Goal: Entertainment & Leisure: Consume media (video, audio)

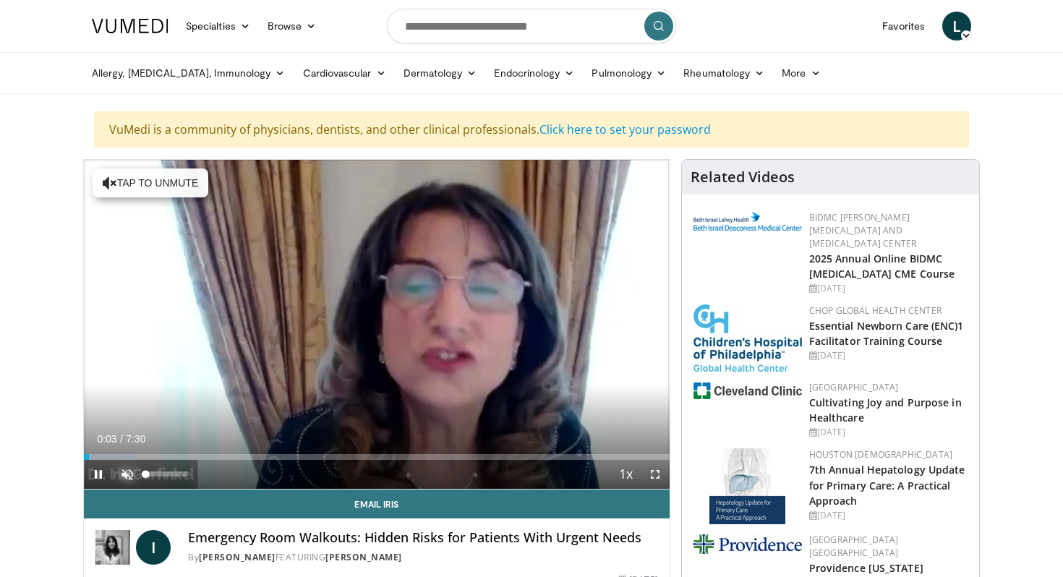
click at [122, 472] on span "Video Player" at bounding box center [127, 474] width 29 height 29
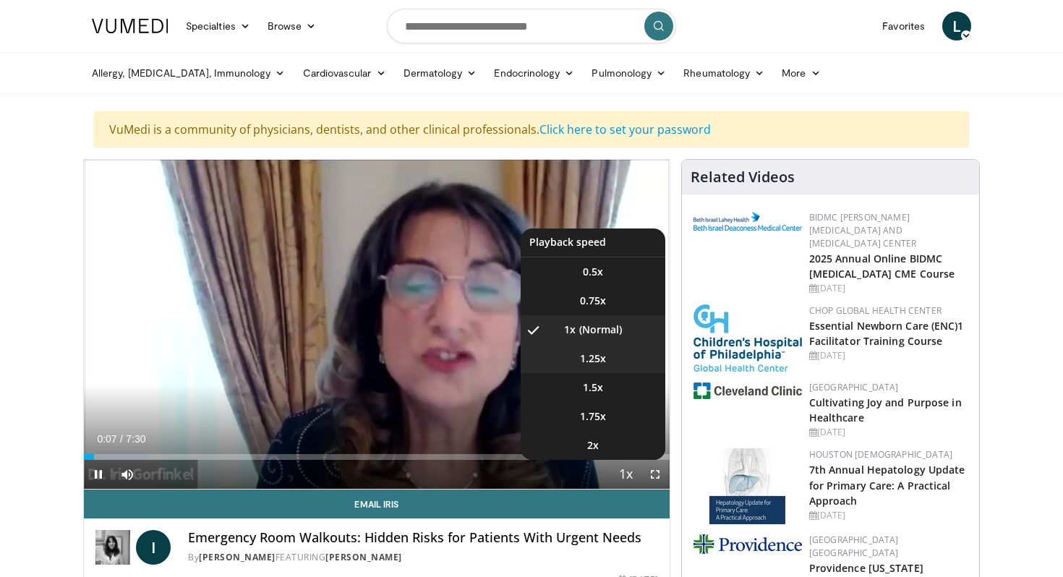
click at [594, 358] on span "1.25x" at bounding box center [593, 358] width 26 height 14
click at [601, 390] on span "1.5x" at bounding box center [593, 387] width 20 height 14
click at [590, 364] on span "1.25x" at bounding box center [593, 358] width 26 height 14
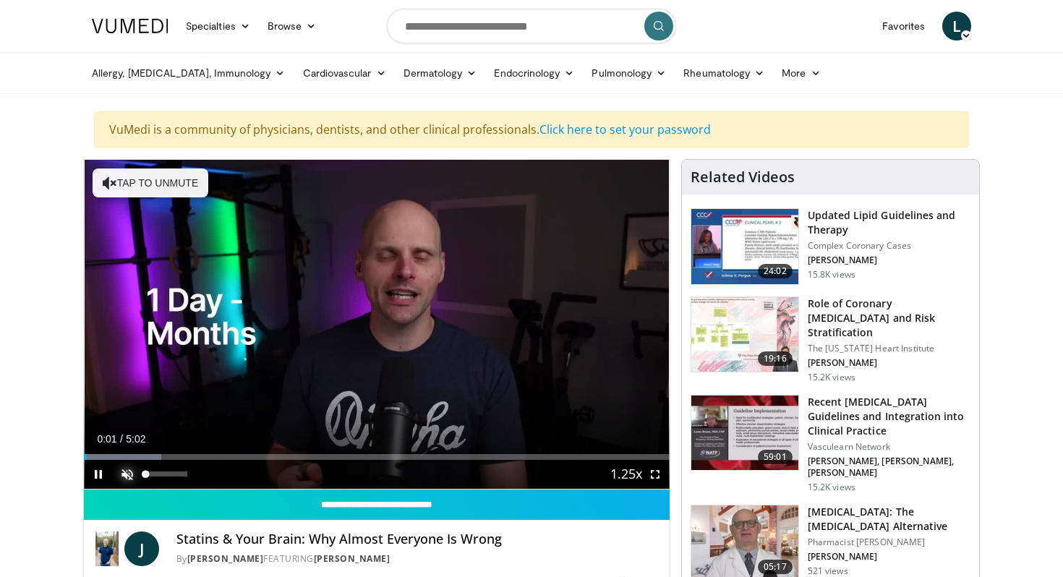
click at [122, 475] on span "Video Player" at bounding box center [127, 474] width 29 height 29
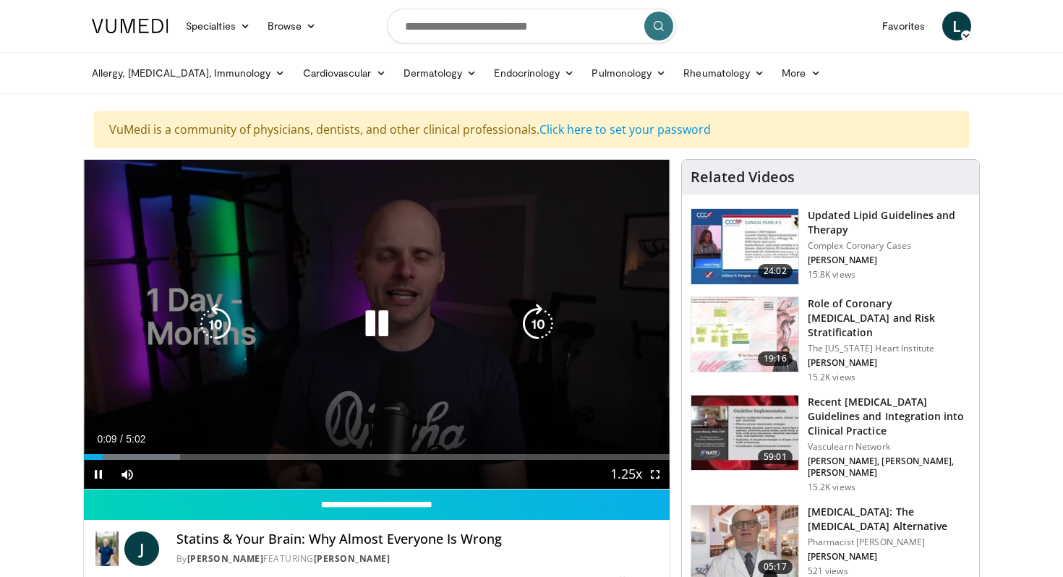
click at [601, 333] on div "10 seconds Tap to unmute" at bounding box center [376, 324] width 585 height 329
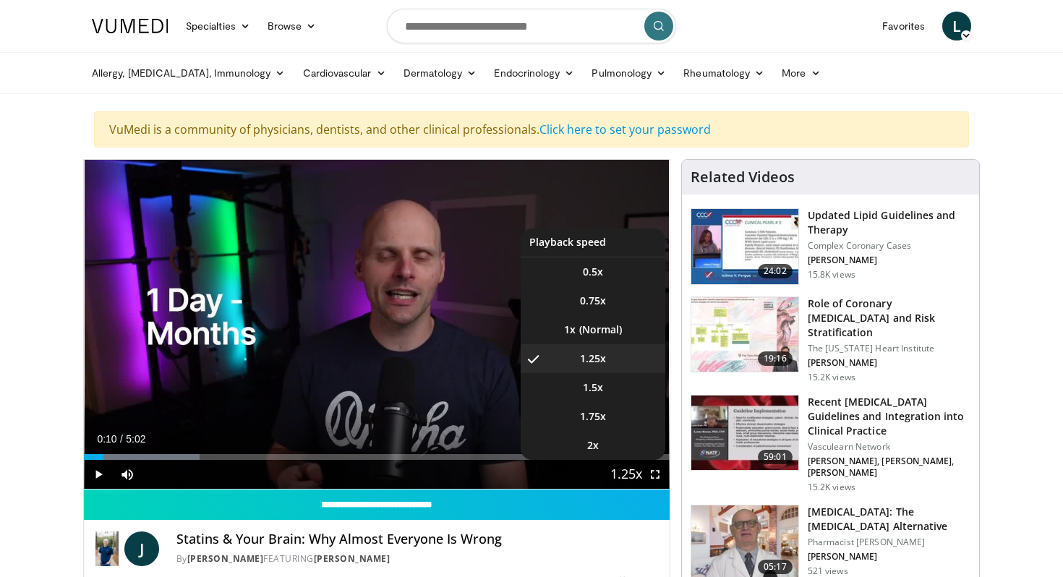
click at [614, 473] on button "Playback Rate" at bounding box center [626, 474] width 29 height 29
click at [580, 337] on li "1x" at bounding box center [592, 329] width 145 height 29
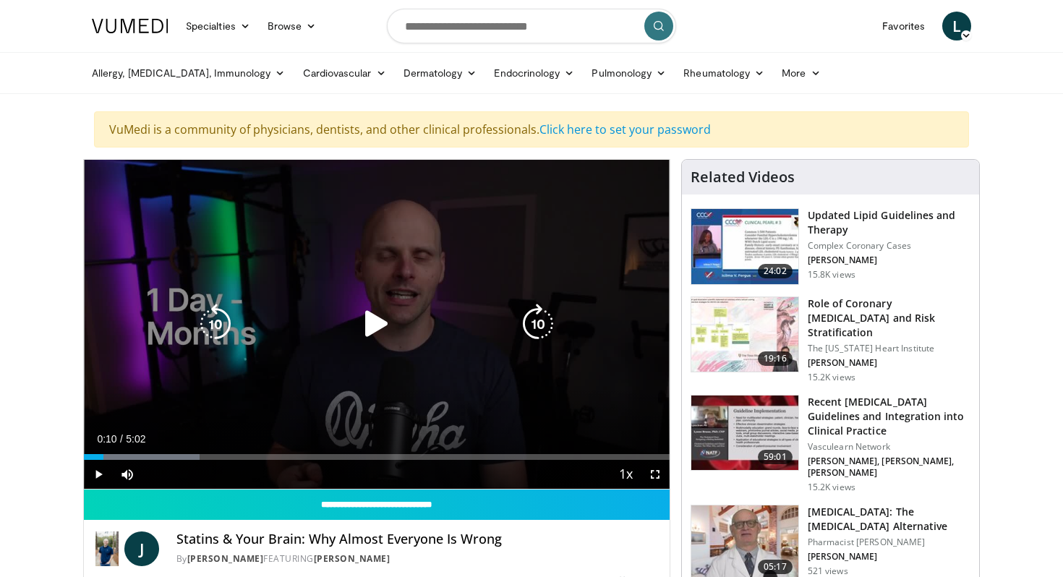
click at [387, 327] on icon "Video Player" at bounding box center [376, 324] width 40 height 40
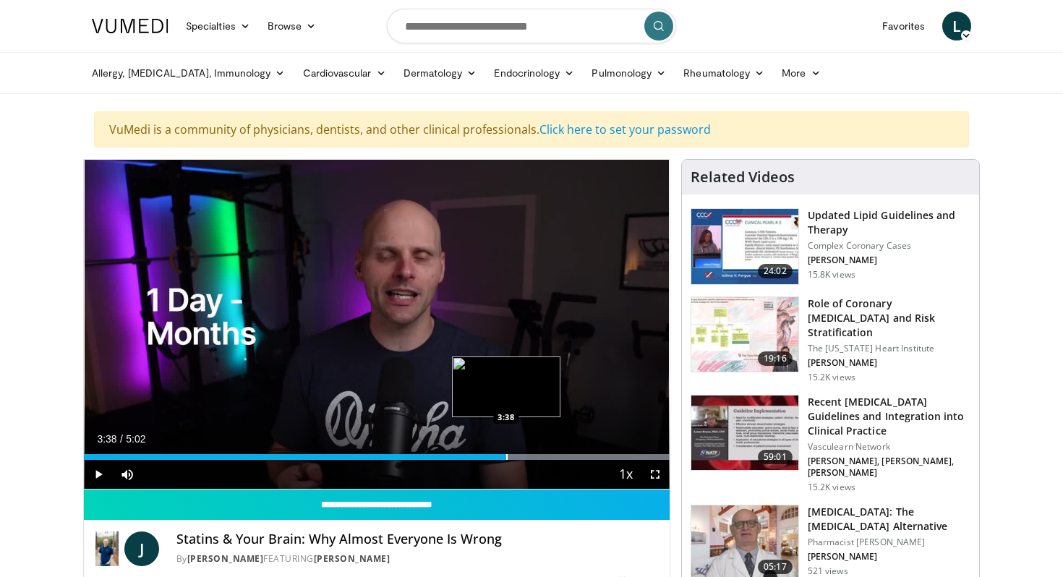
click at [506, 459] on div "Progress Bar" at bounding box center [506, 457] width 1 height 6
click at [440, 454] on div "Progress Bar" at bounding box center [440, 457] width 1 height 6
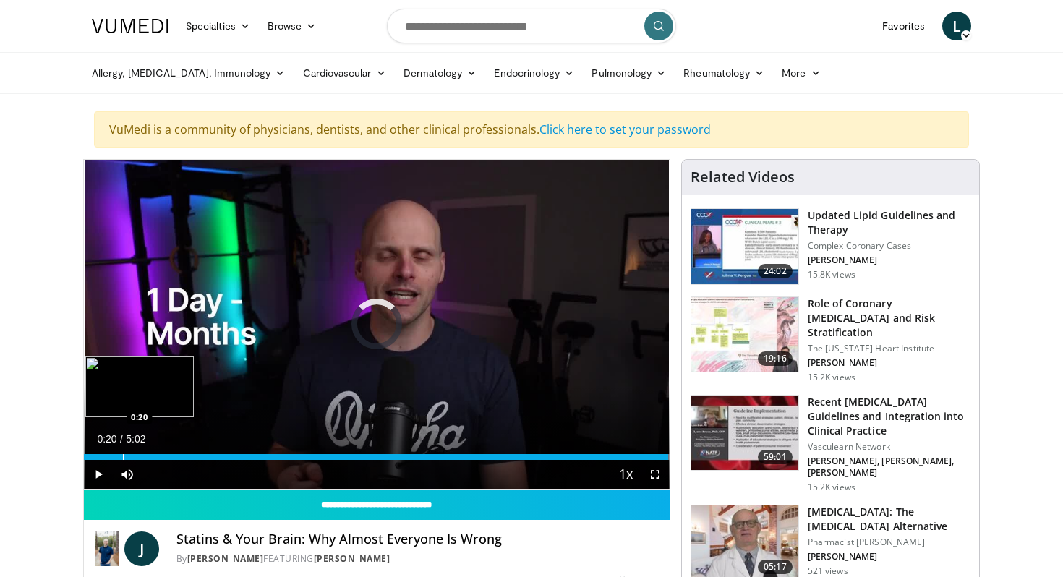
click at [123, 457] on div "Progress Bar" at bounding box center [123, 457] width 1 height 6
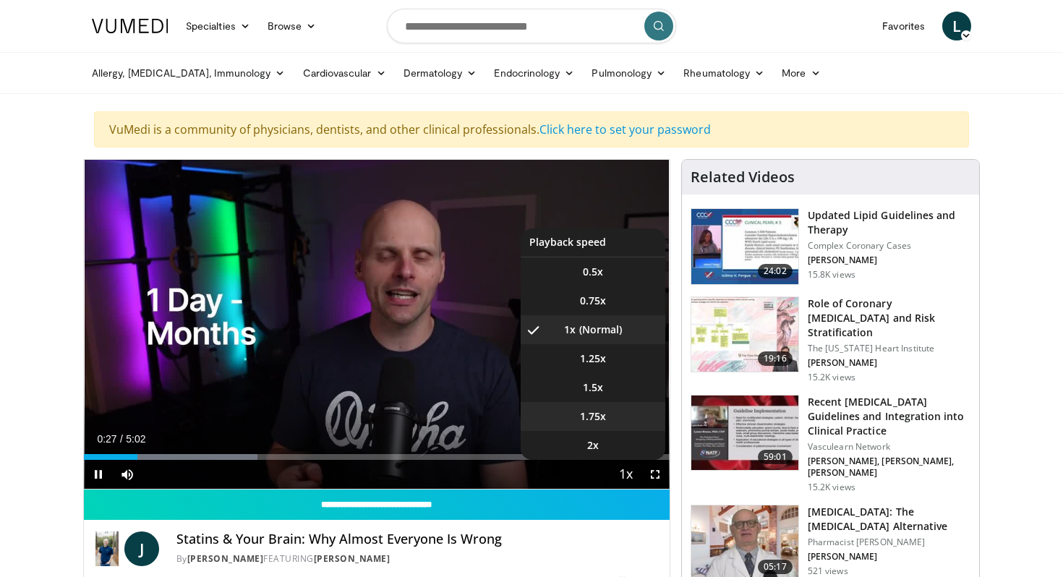
click at [593, 417] on span "1.75x" at bounding box center [593, 416] width 26 height 14
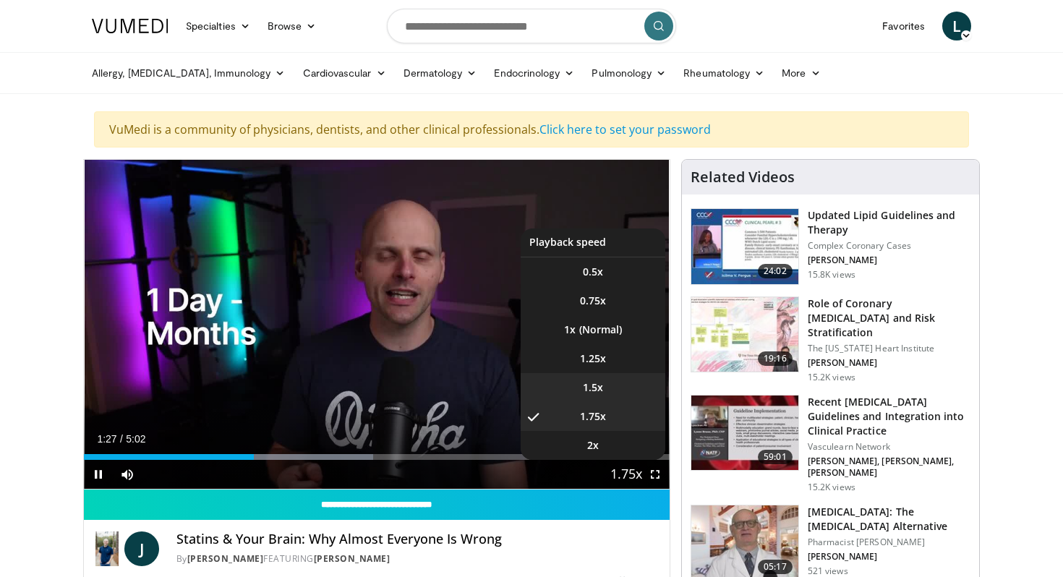
click at [606, 390] on li "1.5x" at bounding box center [592, 387] width 145 height 29
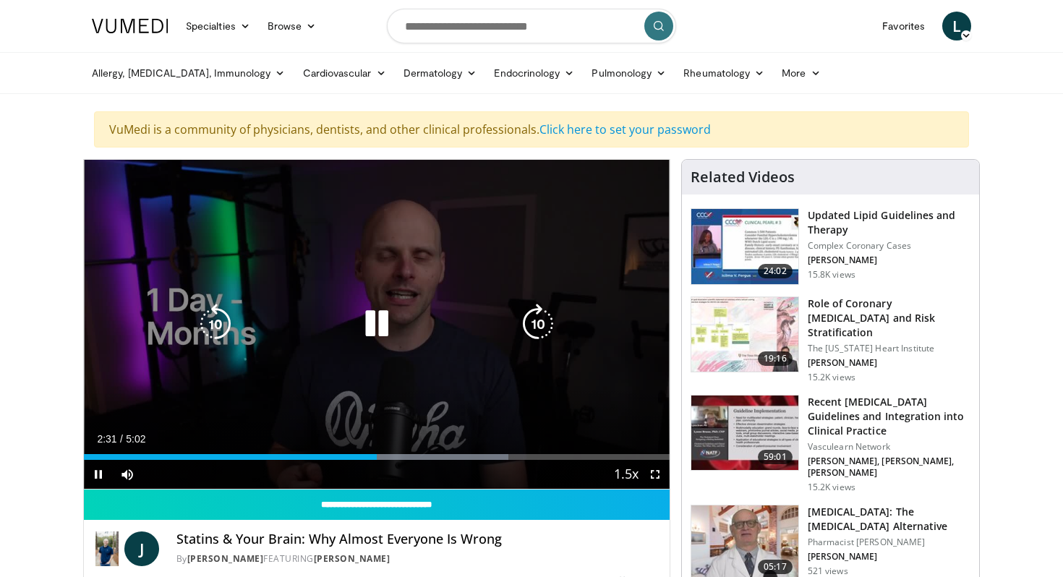
click at [373, 331] on icon "Video Player" at bounding box center [376, 324] width 40 height 40
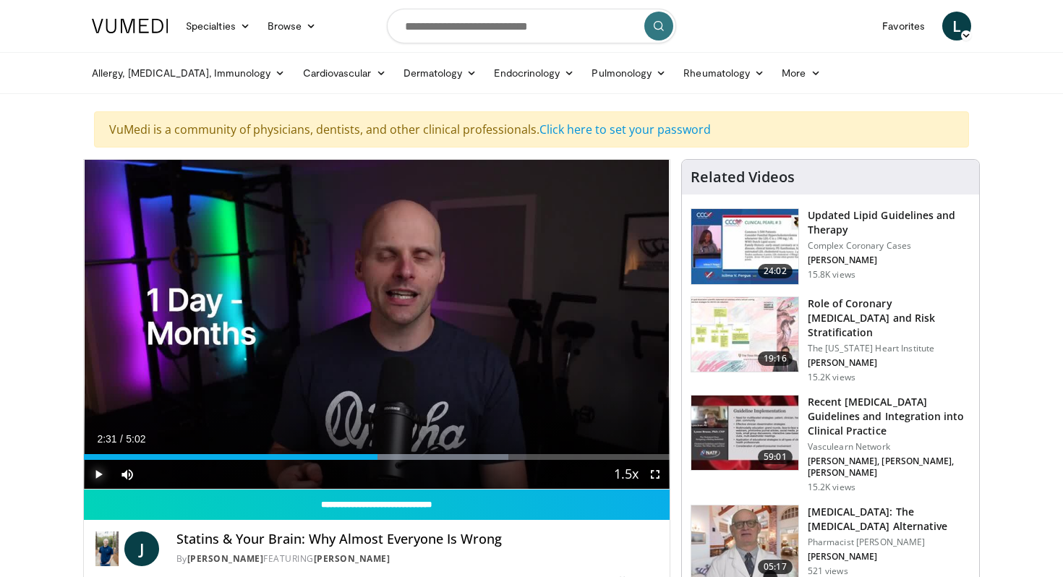
click at [96, 473] on span "Video Player" at bounding box center [98, 474] width 29 height 29
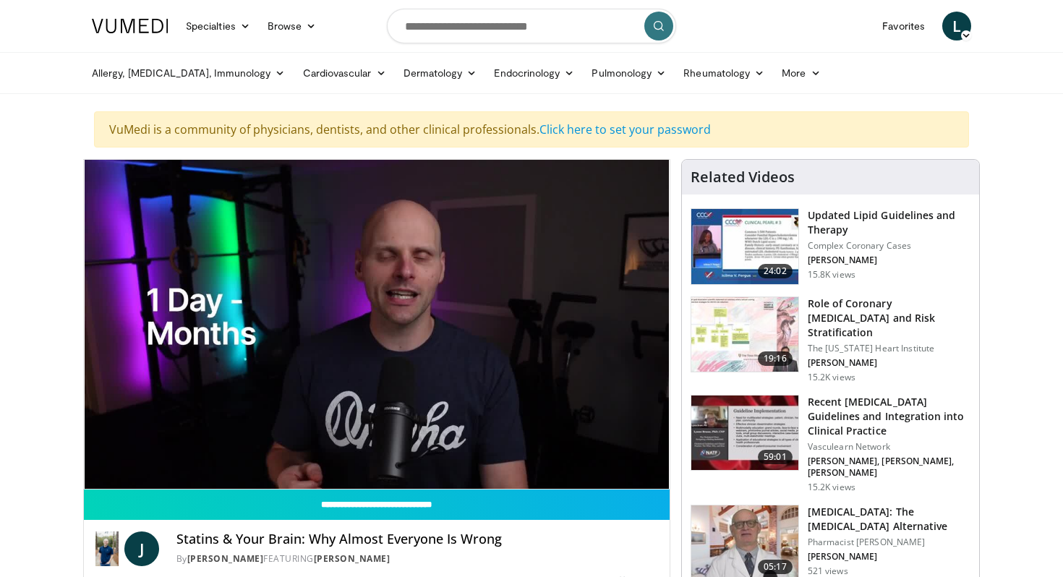
click at [824, 22] on nav "Specialties Adult & Family Medicine Allergy, [MEDICAL_DATA], Immunology Anesthe…" at bounding box center [531, 26] width 896 height 52
